Goal: Task Accomplishment & Management: Manage account settings

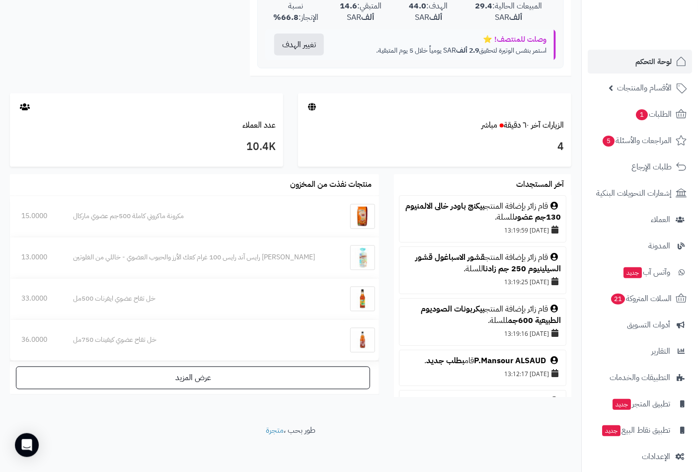
scroll to position [471, 0]
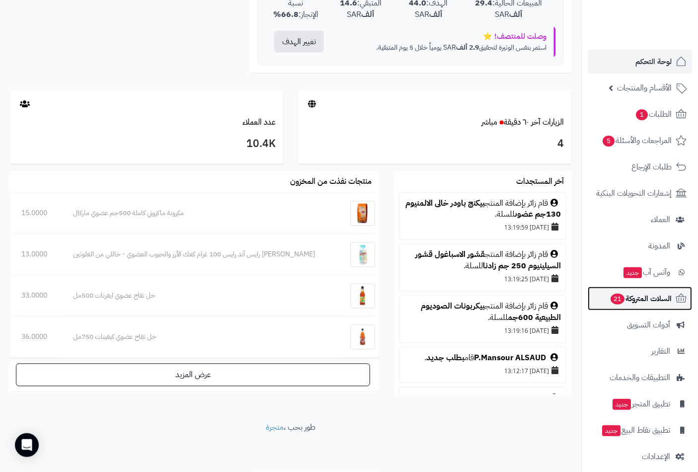
click at [630, 292] on span "السلات المتروكة 21" at bounding box center [641, 299] width 62 height 14
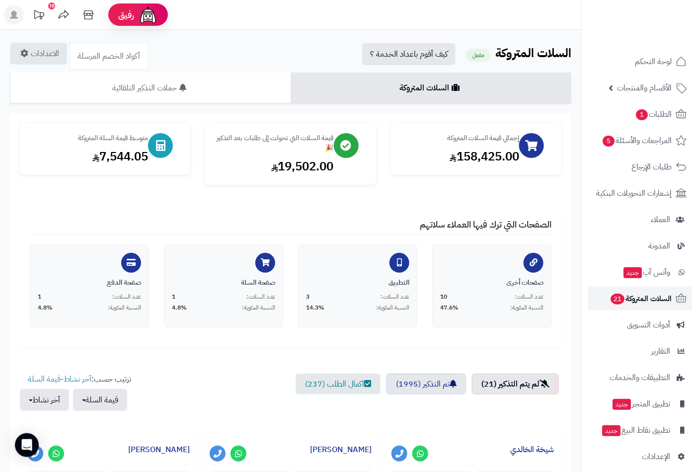
click at [624, 297] on span "السلات المتروكة 21" at bounding box center [641, 299] width 62 height 14
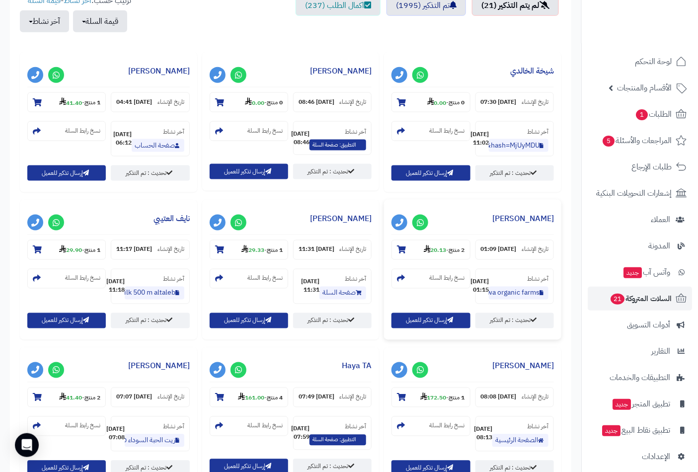
scroll to position [441, 0]
